Goal: Information Seeking & Learning: Learn about a topic

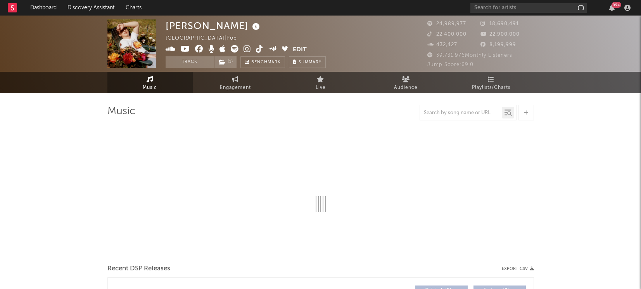
select select "6m"
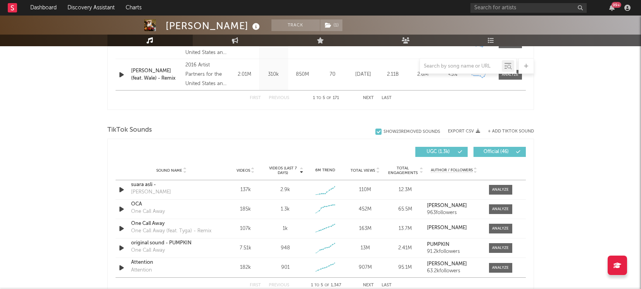
scroll to position [523, 0]
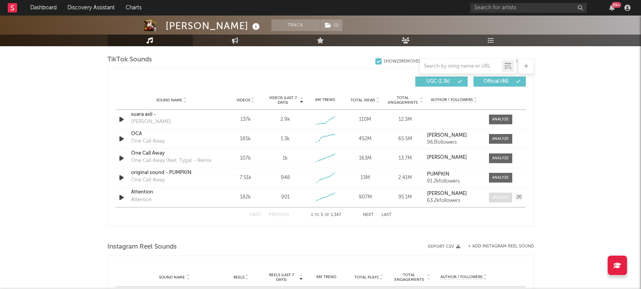
click at [497, 198] on div at bounding box center [500, 197] width 17 height 6
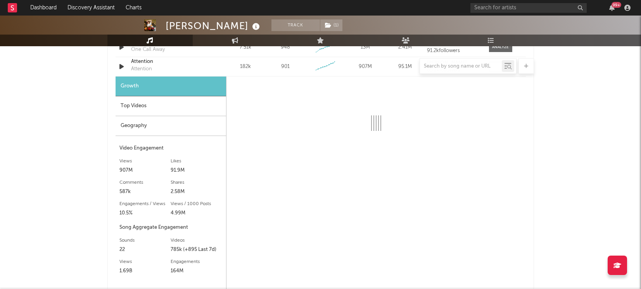
scroll to position [659, 0]
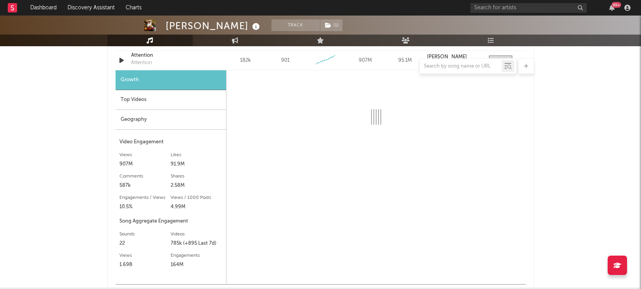
select select "6m"
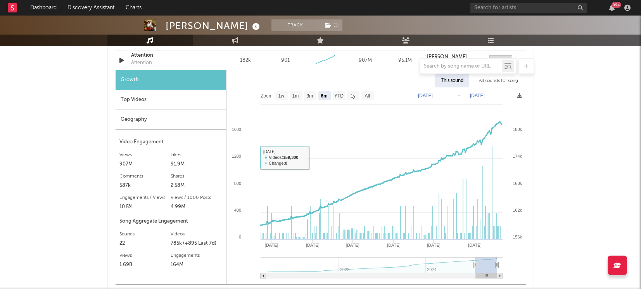
drag, startPoint x: 221, startPoint y: 145, endPoint x: 213, endPoint y: 143, distance: 8.7
click at [221, 144] on div "Video Engagement" at bounding box center [170, 141] width 103 height 9
click at [193, 137] on div "Video Engagement" at bounding box center [170, 141] width 103 height 9
click at [199, 123] on div "Geography" at bounding box center [171, 120] width 111 height 20
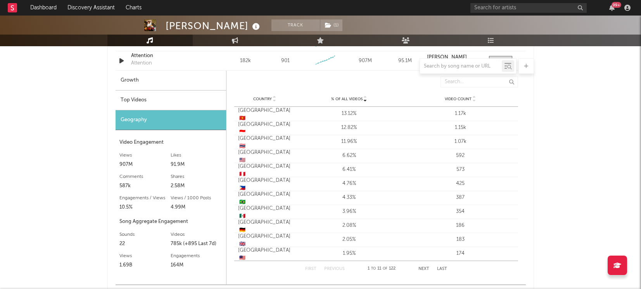
click at [159, 85] on div "Growth" at bounding box center [171, 81] width 111 height 20
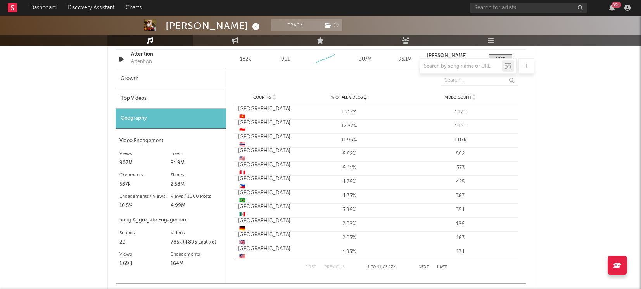
select select "6m"
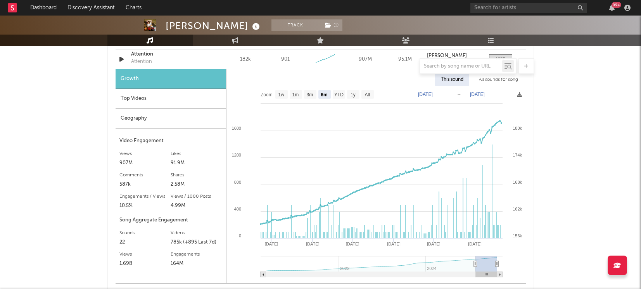
scroll to position [661, 0]
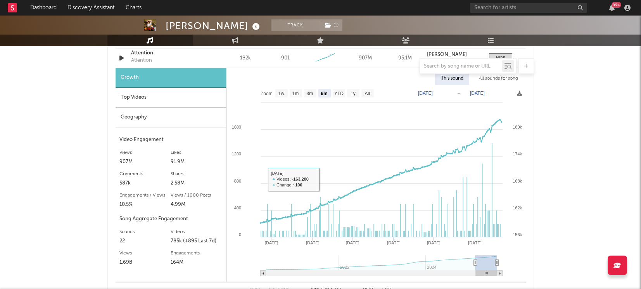
click at [109, 98] on div "Videos (last 7 days) Sound Name Videos Videos (last 7 days) Total Views Total E…" at bounding box center [320, 115] width 427 height 372
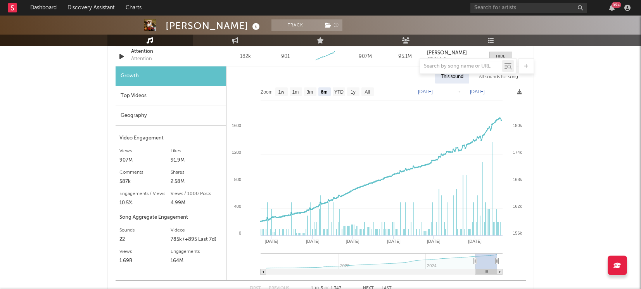
click at [122, 98] on div "Top Videos" at bounding box center [171, 96] width 111 height 20
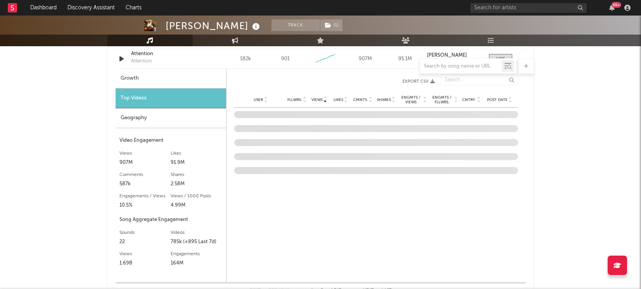
scroll to position [660, 0]
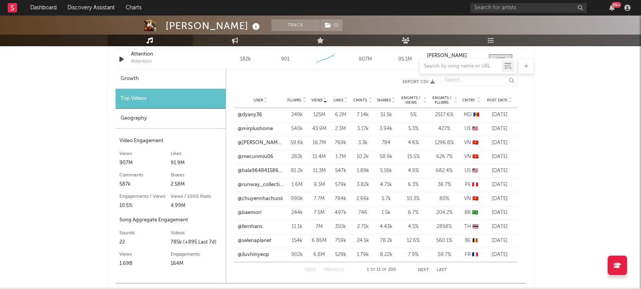
click at [493, 102] on div "Post Date" at bounding box center [499, 100] width 29 height 6
click at [425, 268] on button "Next" at bounding box center [423, 270] width 11 height 4
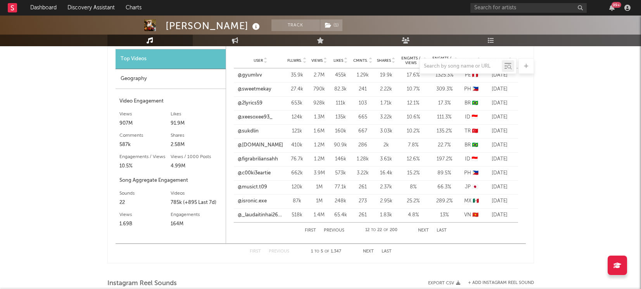
scroll to position [634, 0]
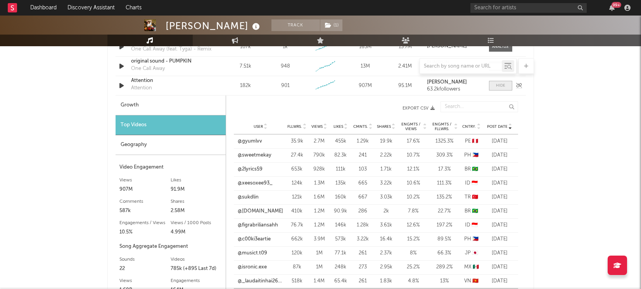
click at [491, 86] on span at bounding box center [500, 86] width 23 height 10
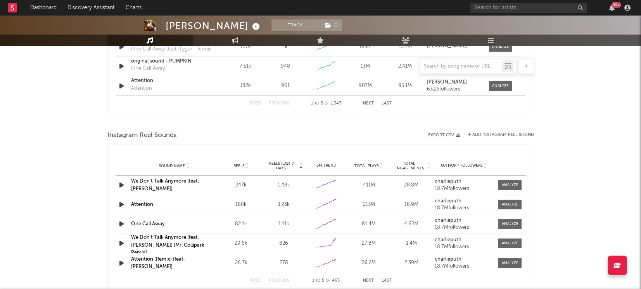
click at [367, 102] on button "Next" at bounding box center [368, 103] width 11 height 4
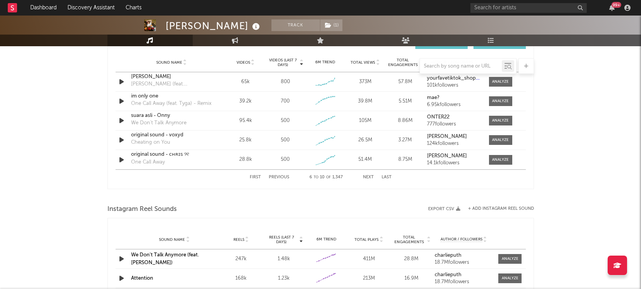
scroll to position [550, 0]
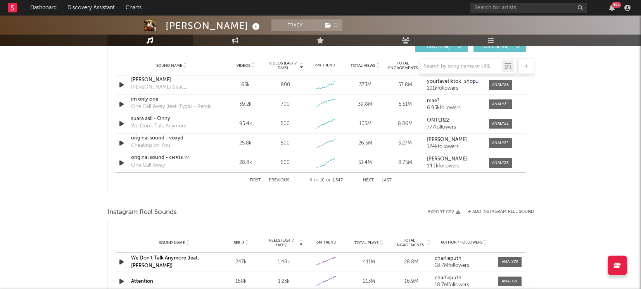
click at [365, 187] on div "First Previous 6 to 10 of 1,347 Next Last" at bounding box center [321, 180] width 142 height 15
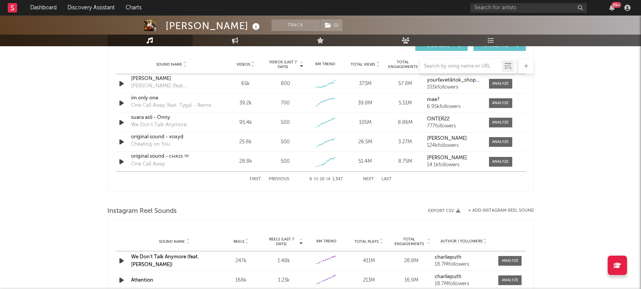
scroll to position [559, 0]
click at [365, 178] on button "Next" at bounding box center [368, 178] width 11 height 4
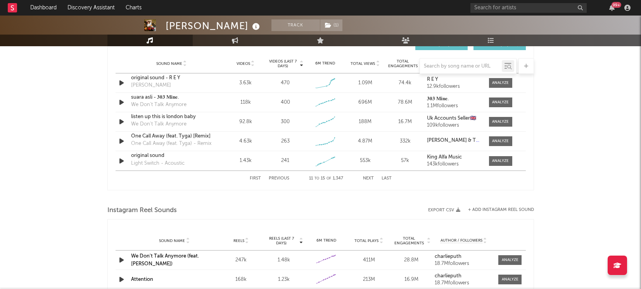
click at [365, 178] on button "Next" at bounding box center [368, 178] width 11 height 4
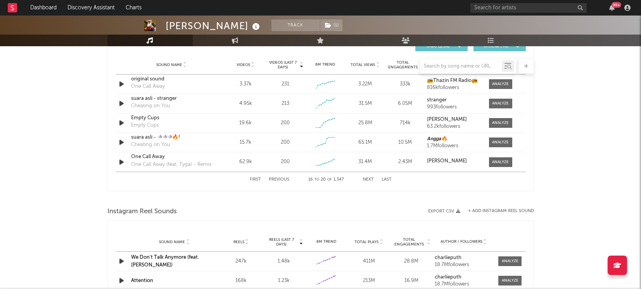
scroll to position [561, 0]
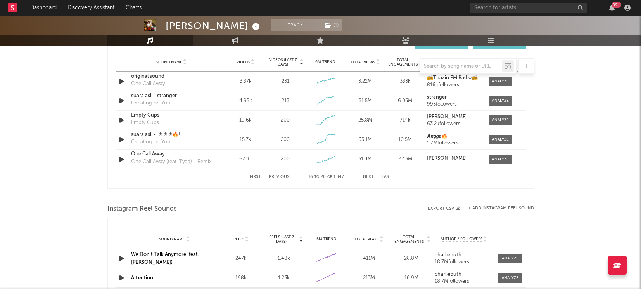
click at [369, 176] on button "Next" at bounding box center [368, 177] width 11 height 4
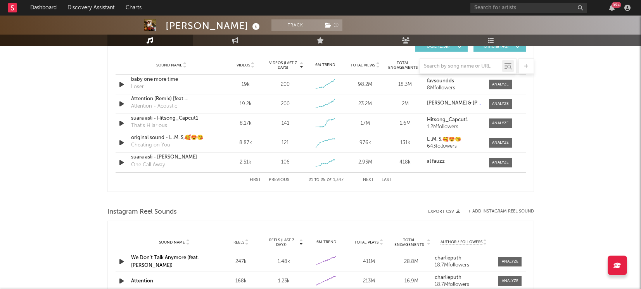
scroll to position [558, 0]
click at [368, 170] on div "Sound Name suara asli - al fauzz One Call Away Videos 2.51k Videos (last 7 days…" at bounding box center [321, 161] width 410 height 19
click at [363, 181] on div "First Previous 21 to 25 of 1,347 Next Last" at bounding box center [321, 178] width 142 height 15
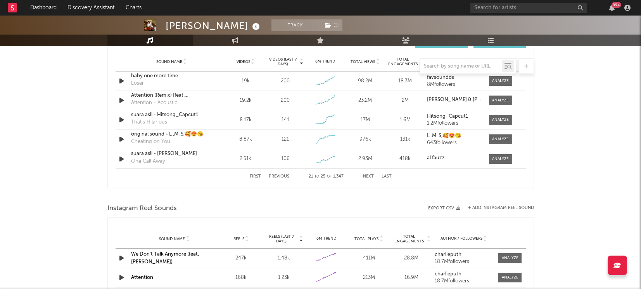
click at [364, 177] on button "Next" at bounding box center [368, 176] width 11 height 4
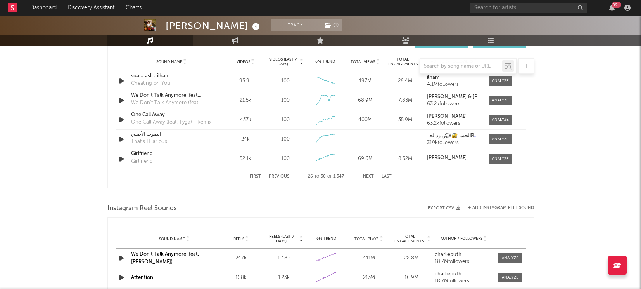
scroll to position [560, 0]
click at [364, 177] on button "Next" at bounding box center [368, 177] width 11 height 4
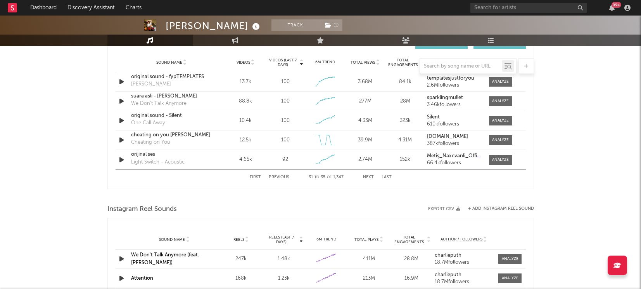
click at [286, 176] on button "Previous" at bounding box center [279, 177] width 21 height 4
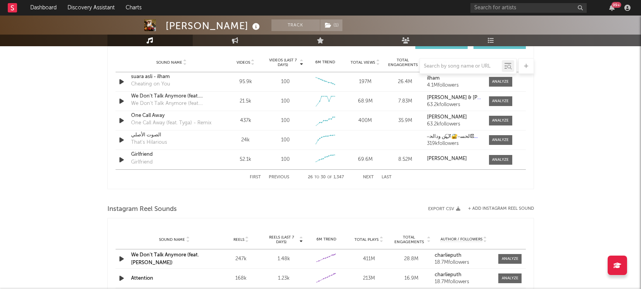
click at [286, 176] on button "Previous" at bounding box center [279, 177] width 21 height 4
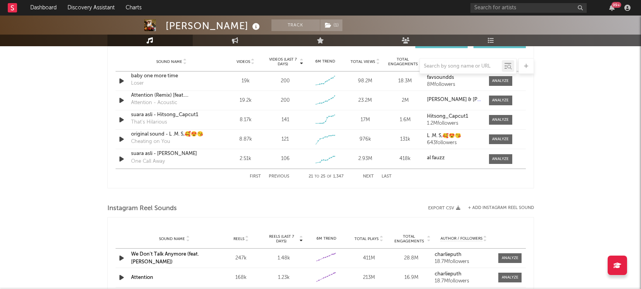
scroll to position [562, 0]
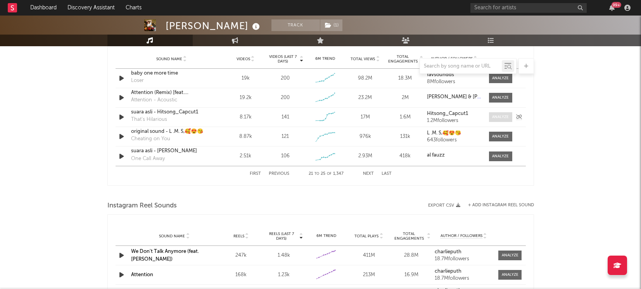
click at [492, 118] on div at bounding box center [500, 117] width 17 height 6
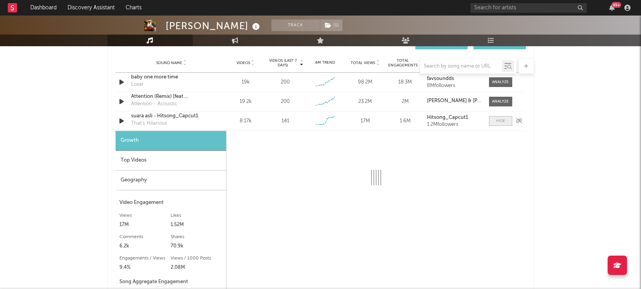
scroll to position [558, 0]
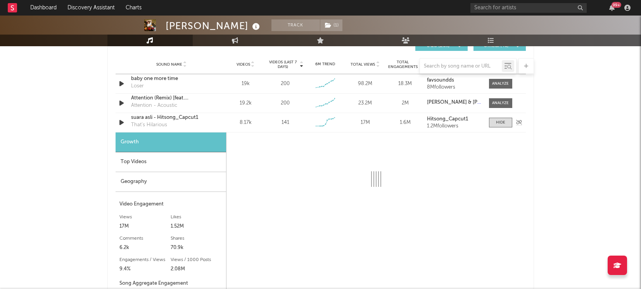
select select "6m"
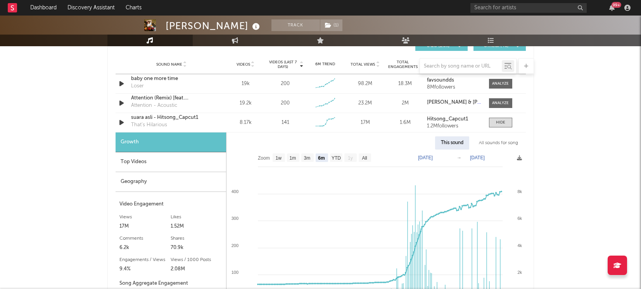
scroll to position [636, 0]
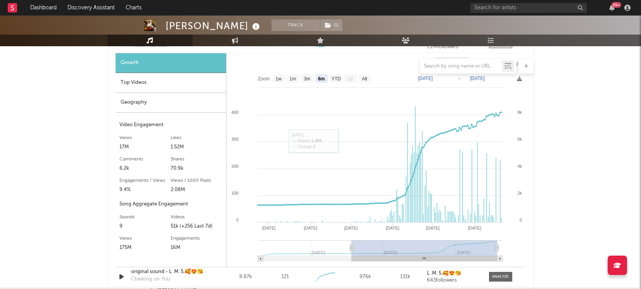
click at [143, 96] on div "Geography" at bounding box center [171, 103] width 111 height 20
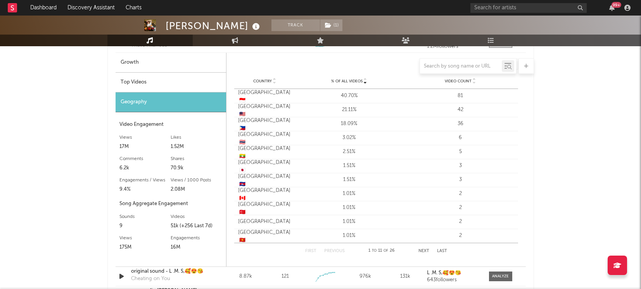
scroll to position [638, 0]
click at [173, 85] on div "Top Videos" at bounding box center [171, 83] width 111 height 20
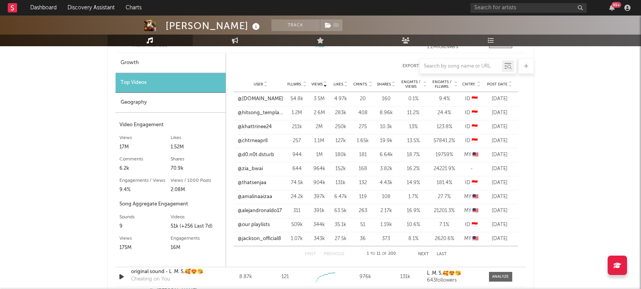
click at [499, 85] on span "Post Date" at bounding box center [497, 84] width 21 height 5
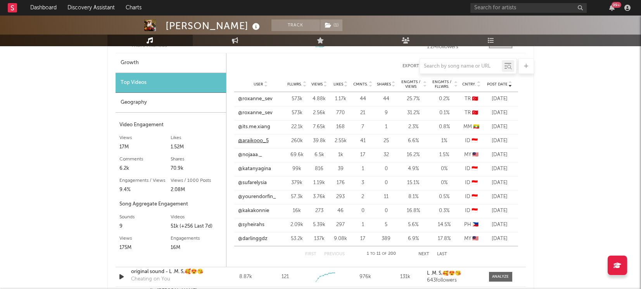
click at [254, 142] on link "@araikooo_5" at bounding box center [253, 141] width 31 height 8
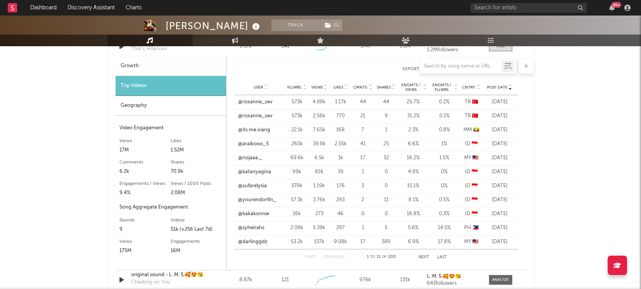
scroll to position [635, 0]
click at [583, 106] on div "[PERSON_NAME] Track ( 1 ) [GEOGRAPHIC_DATA] | Pop Edit Track ( 1 ) Benchmark Su…" at bounding box center [320, 73] width 641 height 1385
click at [256, 145] on link "@araikooo_5" at bounding box center [253, 144] width 31 height 8
click at [249, 157] on link "@nojaaa._" at bounding box center [250, 158] width 24 height 8
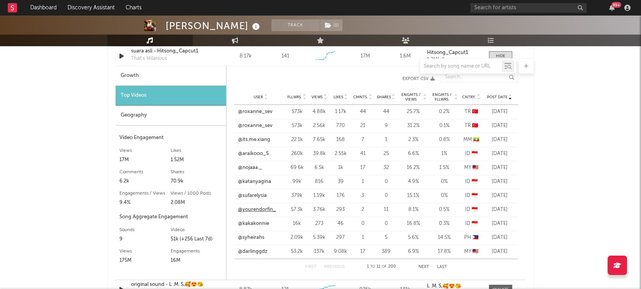
scroll to position [626, 0]
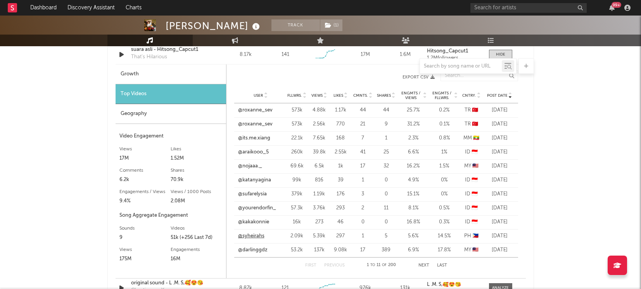
click at [250, 235] on link "@syheirahs" at bounding box center [251, 236] width 26 height 8
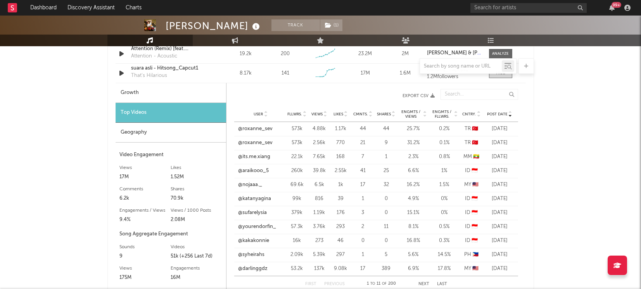
scroll to position [598, 0]
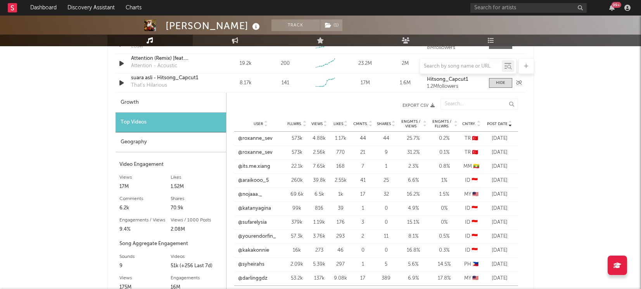
click at [139, 78] on div "suara asli - Hitsong_Capcut1" at bounding box center [171, 78] width 81 height 8
